Goal: Check status: Check status

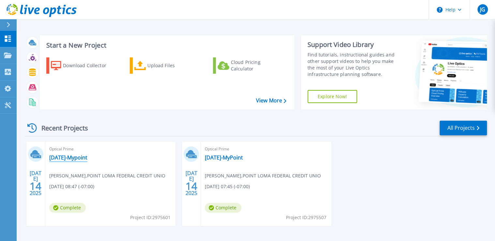
click at [77, 158] on link "[DATE]-Mypoint" at bounding box center [68, 157] width 38 height 7
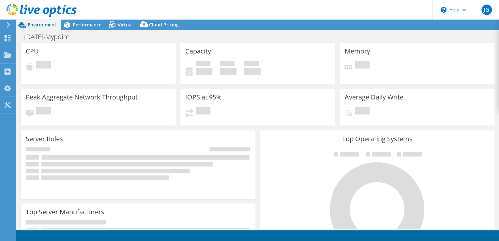
select select "USD"
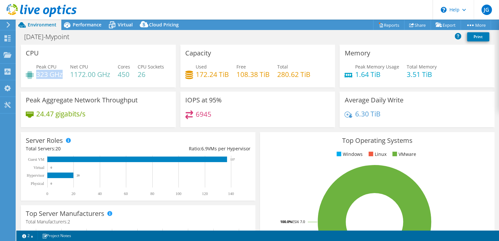
drag, startPoint x: 37, startPoint y: 74, endPoint x: 62, endPoint y: 74, distance: 25.1
click at [62, 74] on h4 "323 GHz" at bounding box center [49, 74] width 26 height 7
click at [123, 72] on h4 "450" at bounding box center [124, 74] width 12 height 7
click at [43, 74] on h4 "323 GHz" at bounding box center [49, 74] width 26 height 7
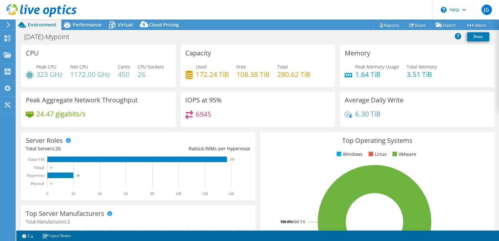
click at [42, 74] on h4 "323 GHz" at bounding box center [49, 74] width 26 height 7
drag, startPoint x: 42, startPoint y: 74, endPoint x: 91, endPoint y: 74, distance: 49.6
click at [91, 74] on h4 "1172.00 GHz" at bounding box center [90, 74] width 40 height 7
click at [201, 72] on h4 "172.24 TiB" at bounding box center [212, 74] width 33 height 7
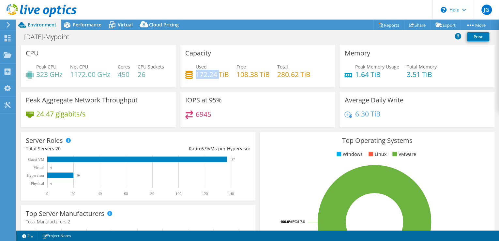
click at [201, 72] on h4 "172.24 TiB" at bounding box center [212, 74] width 33 height 7
drag, startPoint x: 201, startPoint y: 72, endPoint x: 205, endPoint y: 75, distance: 4.7
click at [205, 75] on h4 "172.24 TiB" at bounding box center [212, 74] width 33 height 7
